Goal: Go to known website: Go to known website

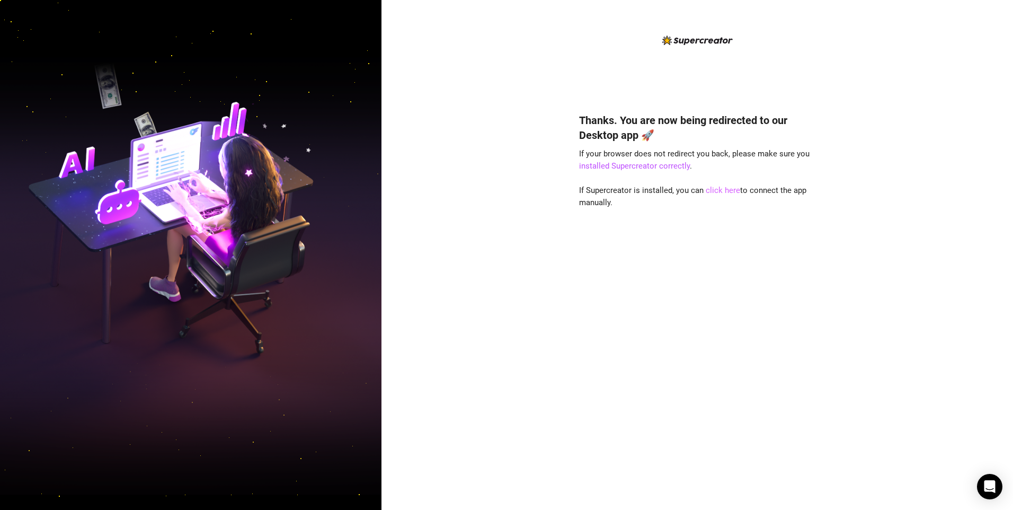
click at [720, 191] on link "click here" at bounding box center [723, 190] width 34 height 10
